Goal: Task Accomplishment & Management: Manage account settings

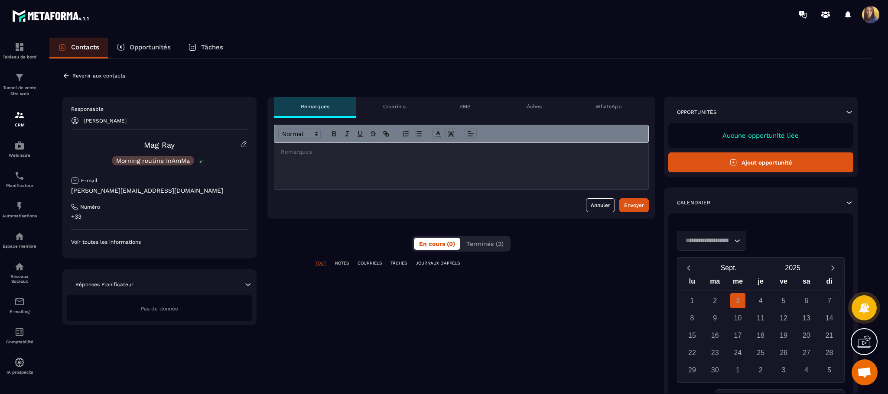
scroll to position [528, 0]
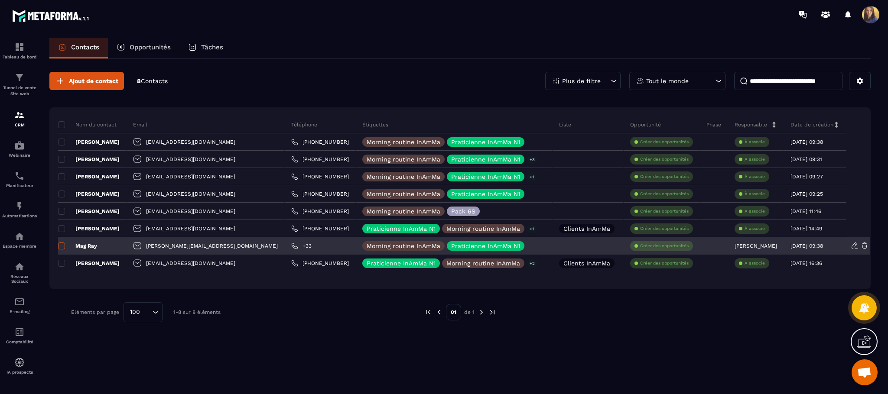
click at [62, 246] on span at bounding box center [61, 246] width 7 height 7
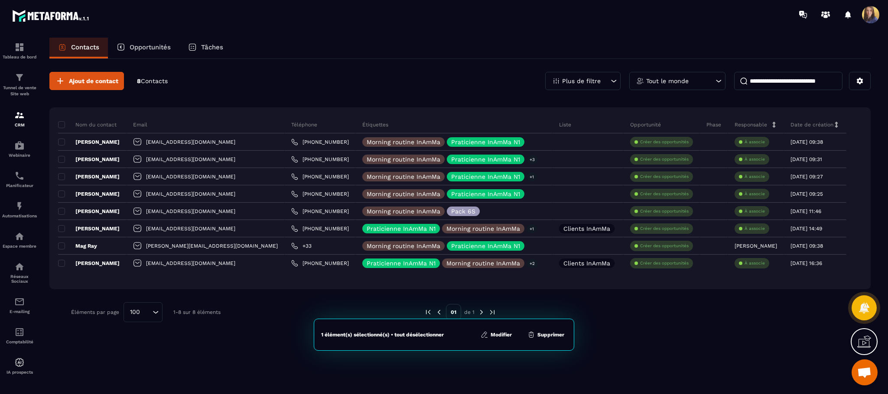
click at [502, 331] on button "Modifier" at bounding box center [496, 335] width 36 height 9
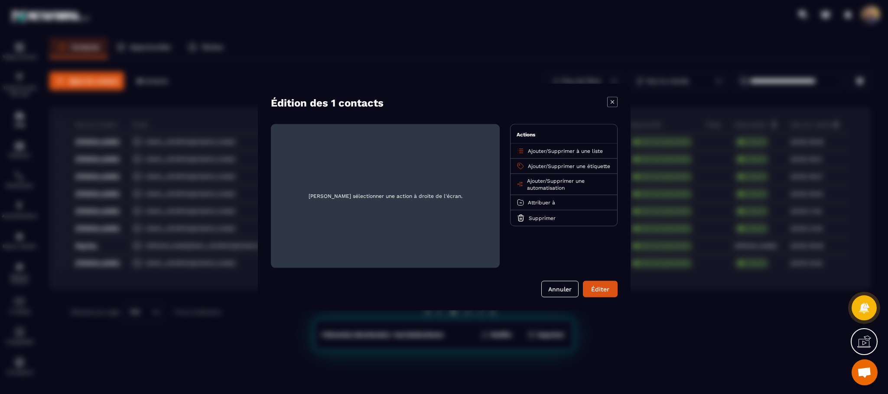
click at [561, 152] on span "Supprimer à une liste" at bounding box center [575, 151] width 55 height 6
click at [546, 186] on p "Clients InAmMa" at bounding box center [563, 185] width 76 height 9
click at [535, 206] on span "Attribuer à" at bounding box center [541, 203] width 27 height 6
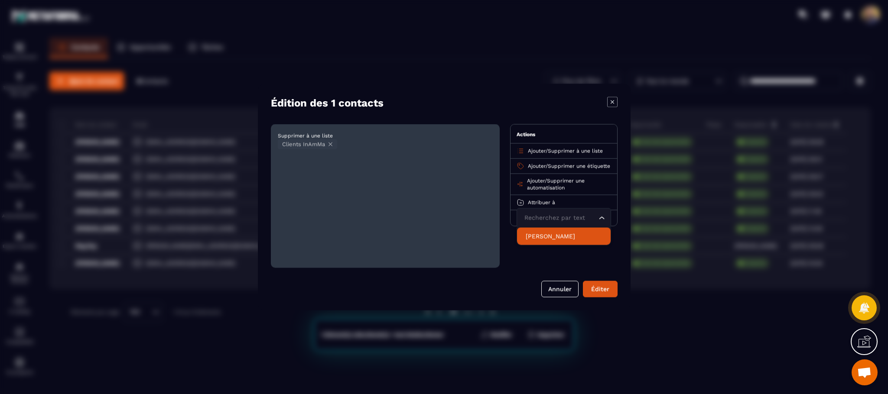
click at [557, 241] on p "[PERSON_NAME]" at bounding box center [563, 236] width 76 height 9
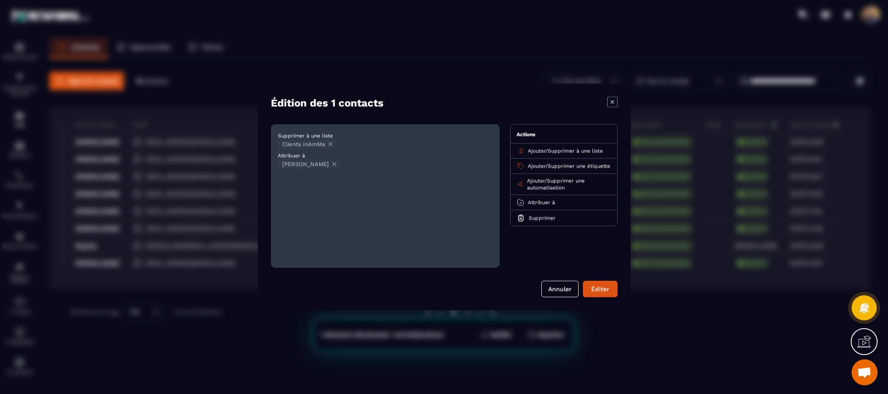
click at [866, 372] on span "Ouvrir le chat" at bounding box center [864, 373] width 14 height 12
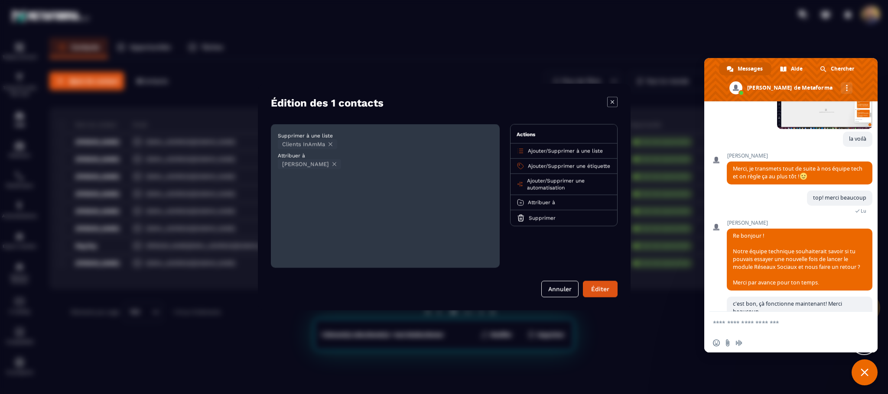
scroll to position [545, 0]
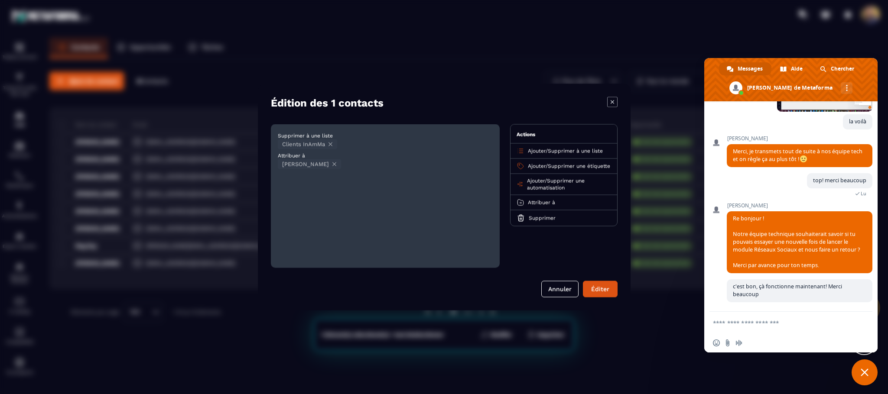
click at [864, 375] on span "Fermer le chat" at bounding box center [864, 373] width 8 height 8
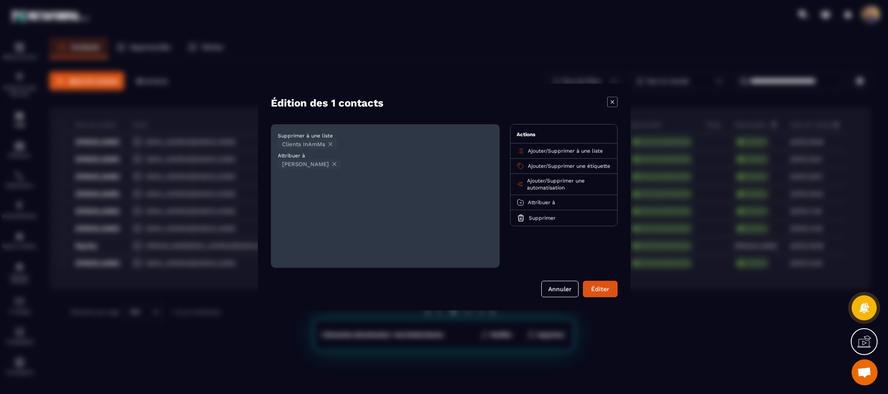
click at [859, 340] on icon at bounding box center [864, 342] width 14 height 14
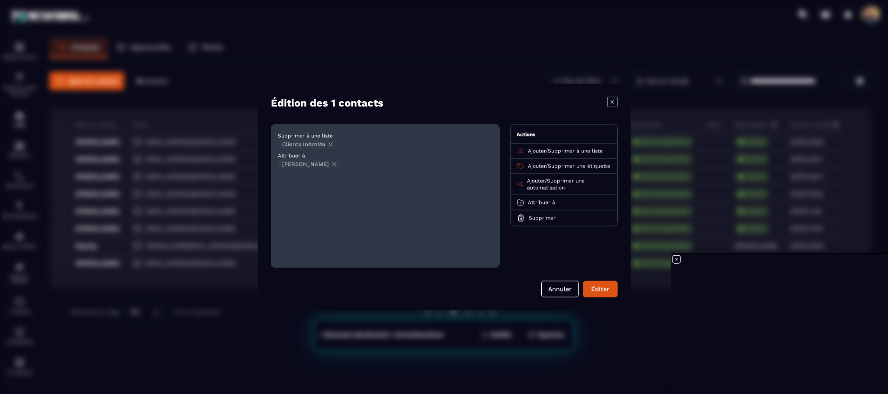
click at [551, 286] on button "Annuler" at bounding box center [559, 289] width 37 height 16
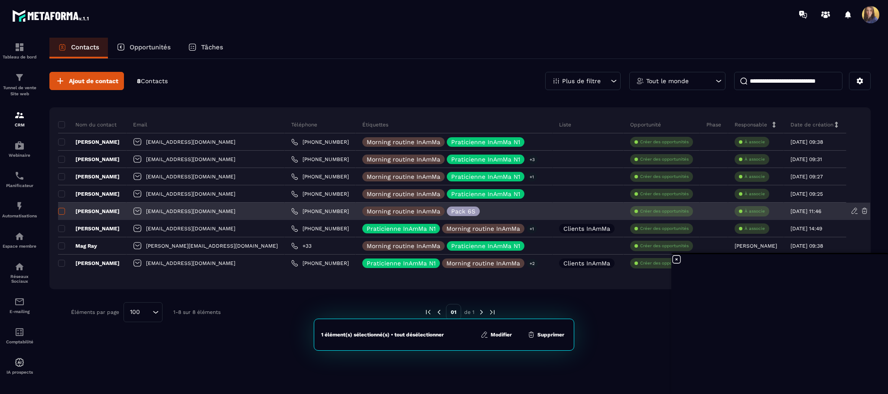
click at [64, 213] on span at bounding box center [61, 211] width 7 height 7
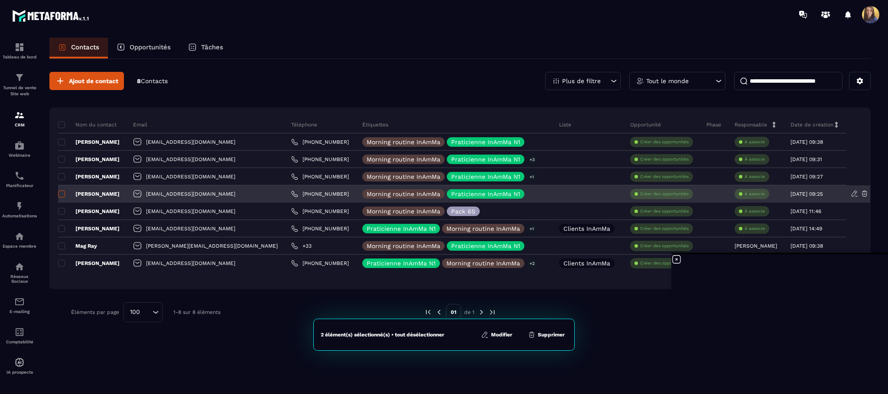
click at [58, 198] on span at bounding box center [61, 194] width 7 height 7
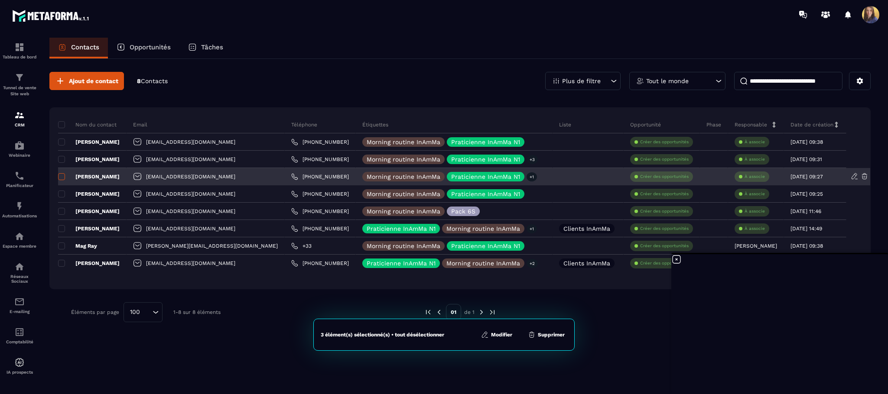
click at [61, 181] on label at bounding box center [61, 179] width 6 height 6
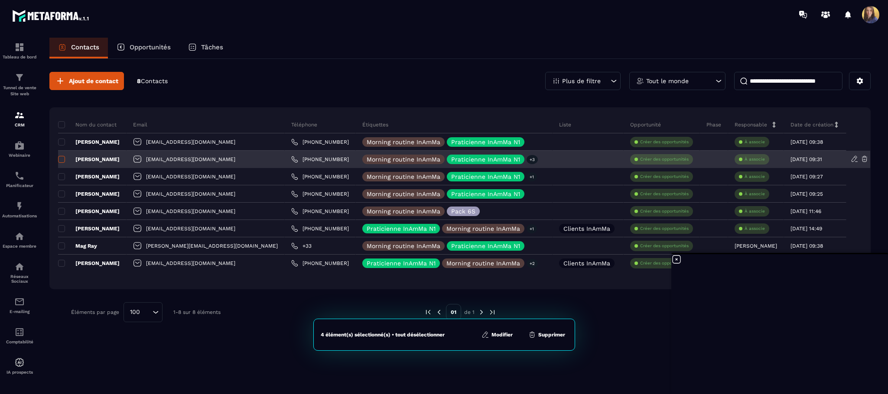
click at [59, 160] on span at bounding box center [61, 159] width 7 height 7
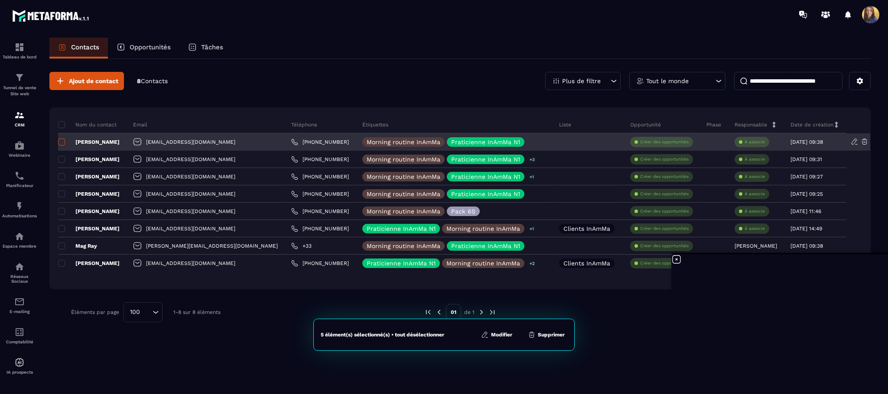
click at [62, 143] on span at bounding box center [61, 142] width 7 height 7
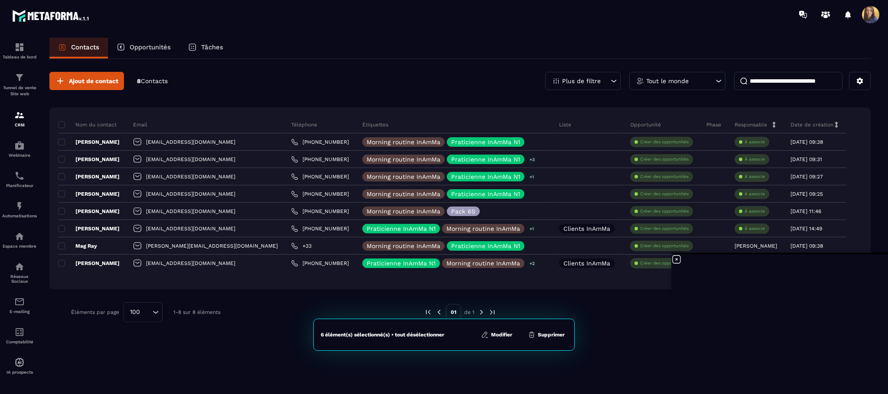
click at [493, 337] on button "Modifier" at bounding box center [496, 335] width 36 height 9
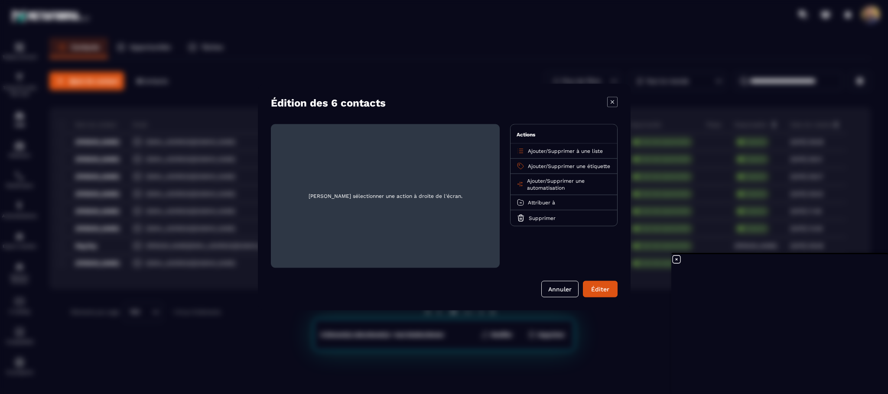
click at [531, 154] on span "Ajouter" at bounding box center [537, 151] width 18 height 6
click at [533, 189] on p "Clients InAmMa" at bounding box center [563, 185] width 76 height 9
click at [605, 286] on button "Éditer" at bounding box center [600, 289] width 35 height 16
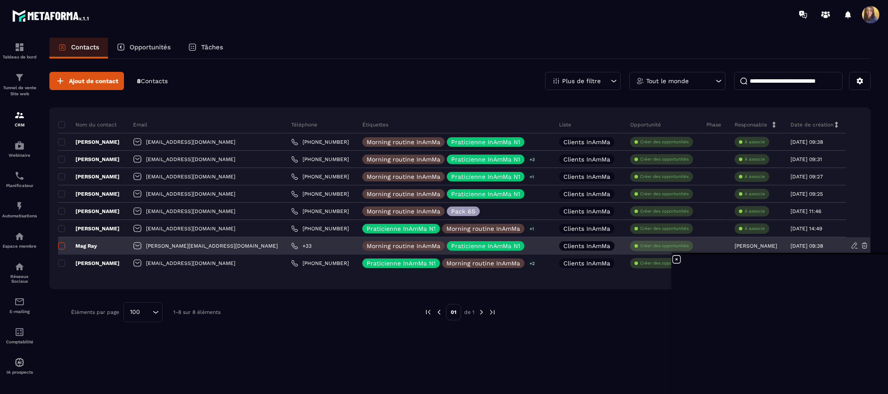
click at [64, 246] on span at bounding box center [61, 246] width 7 height 7
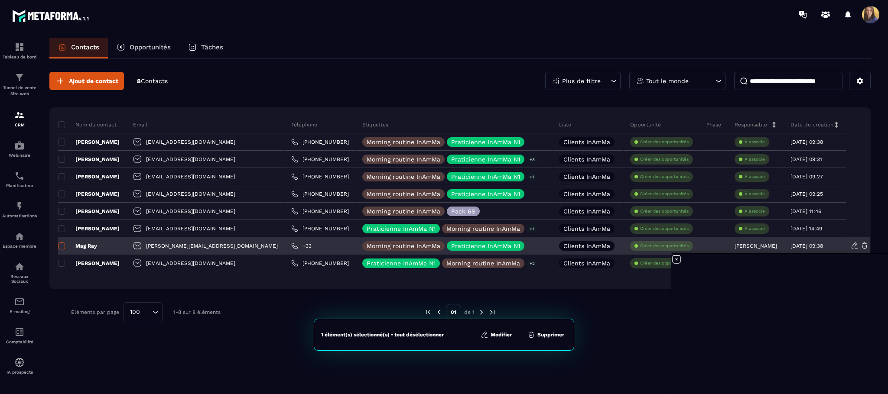
click at [61, 246] on span at bounding box center [61, 246] width 7 height 7
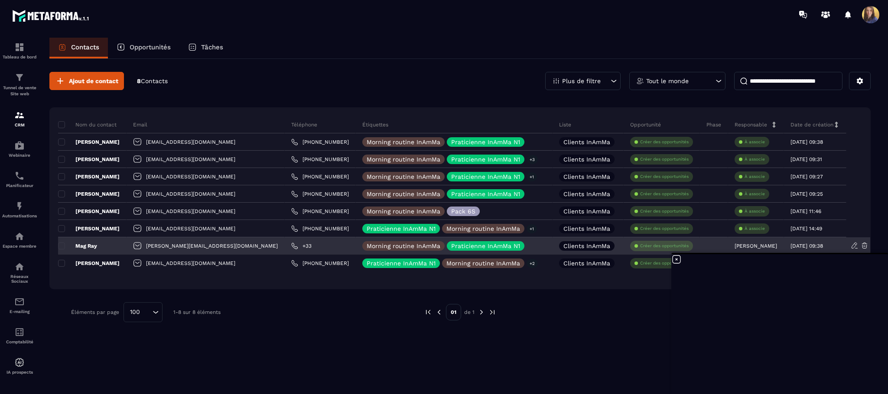
click at [90, 247] on p "Mag Ray" at bounding box center [77, 246] width 39 height 7
